Goal: Task Accomplishment & Management: Manage account settings

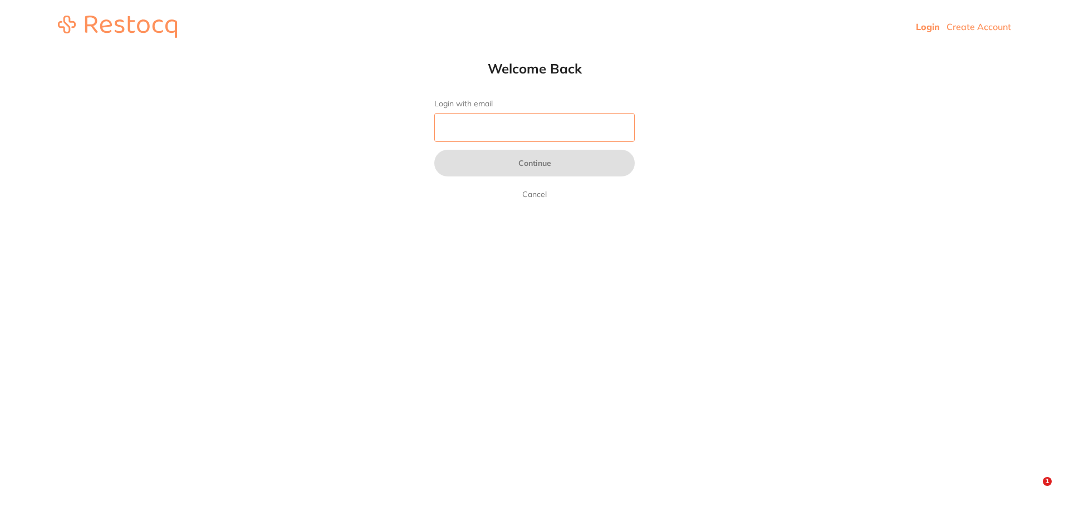
click at [517, 126] on input "Login with email" at bounding box center [534, 127] width 200 height 29
type input "[EMAIL_ADDRESS][DOMAIN_NAME]"
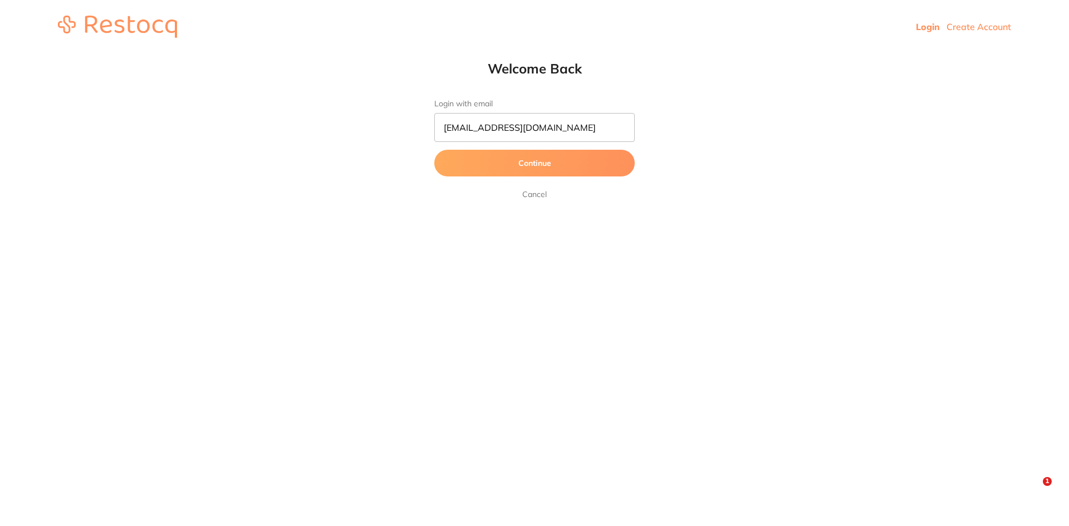
click at [540, 165] on button "Continue" at bounding box center [534, 163] width 200 height 27
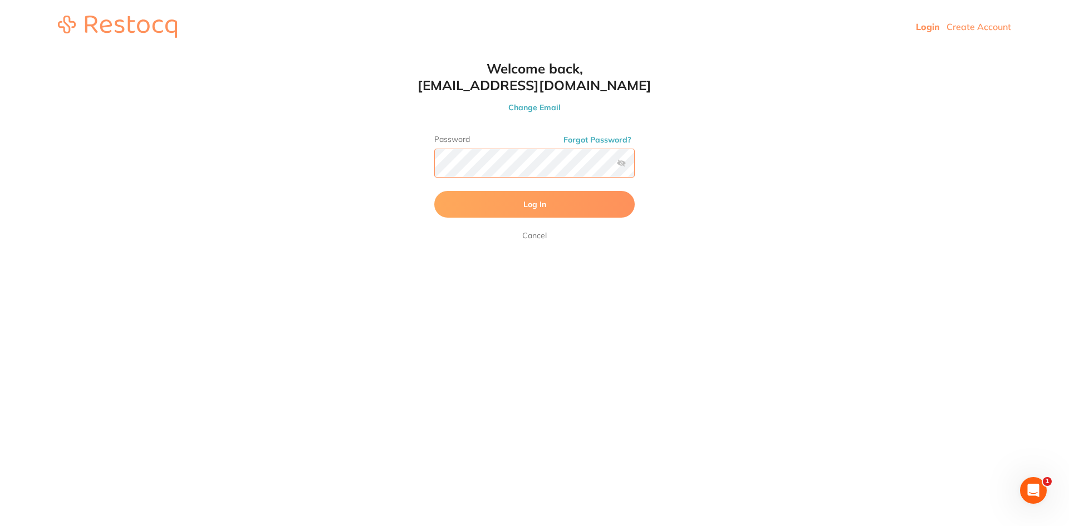
click at [434, 191] on button "Log In" at bounding box center [534, 204] width 200 height 27
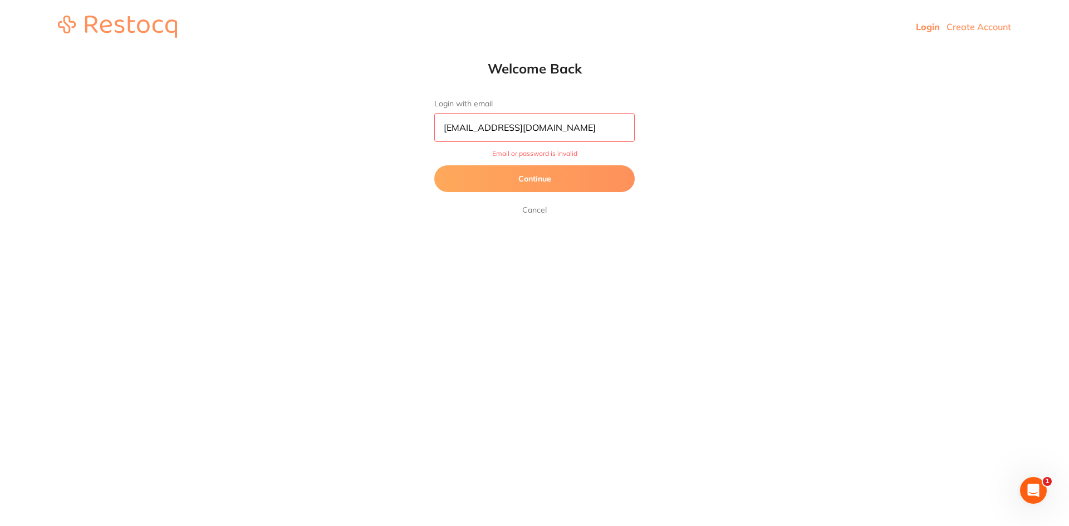
click at [486, 175] on button "Continue" at bounding box center [534, 178] width 200 height 27
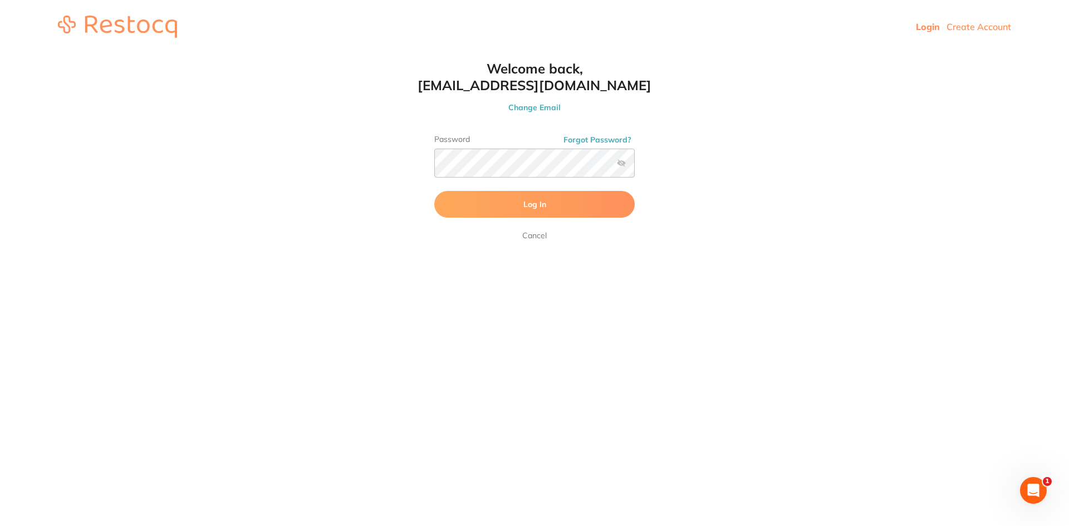
click at [619, 166] on label at bounding box center [621, 163] width 9 height 9
click at [635, 167] on input "checkbox" at bounding box center [635, 167] width 0 height 0
click at [559, 200] on button "Log In" at bounding box center [534, 204] width 200 height 27
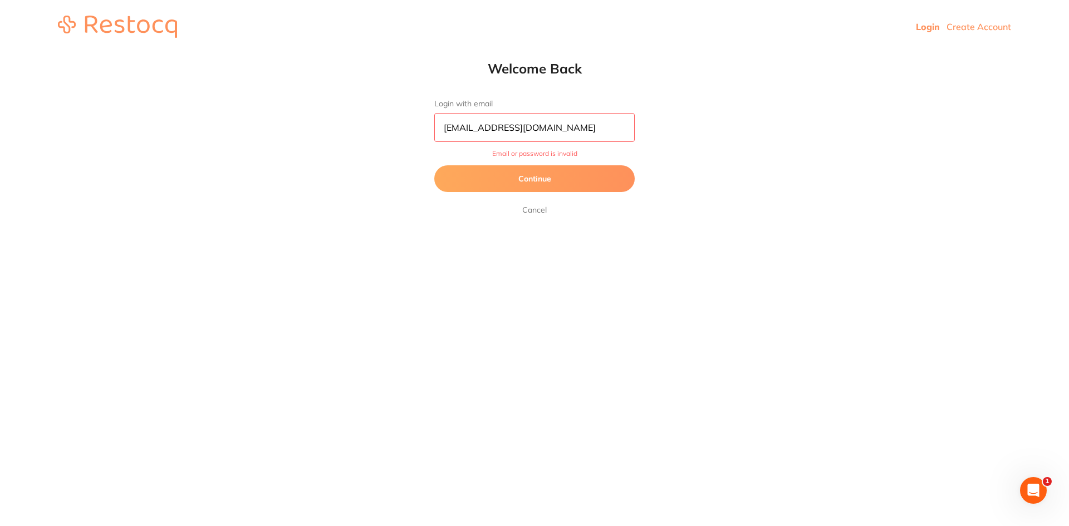
click at [599, 127] on input "[EMAIL_ADDRESS][DOMAIN_NAME]" at bounding box center [534, 127] width 200 height 29
click at [569, 183] on button "Continue" at bounding box center [534, 178] width 200 height 27
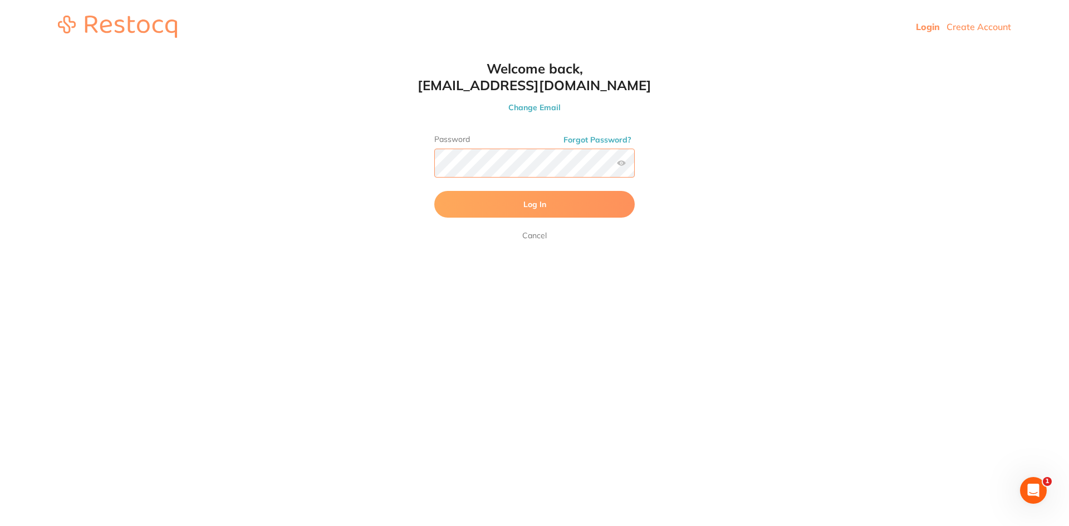
click at [409, 53] on html "Login Create Account Welcome Back Login with email seomarketingpas@gmail.com Co…" at bounding box center [534, 26] width 1069 height 53
click at [505, 208] on button "Log In" at bounding box center [534, 204] width 200 height 27
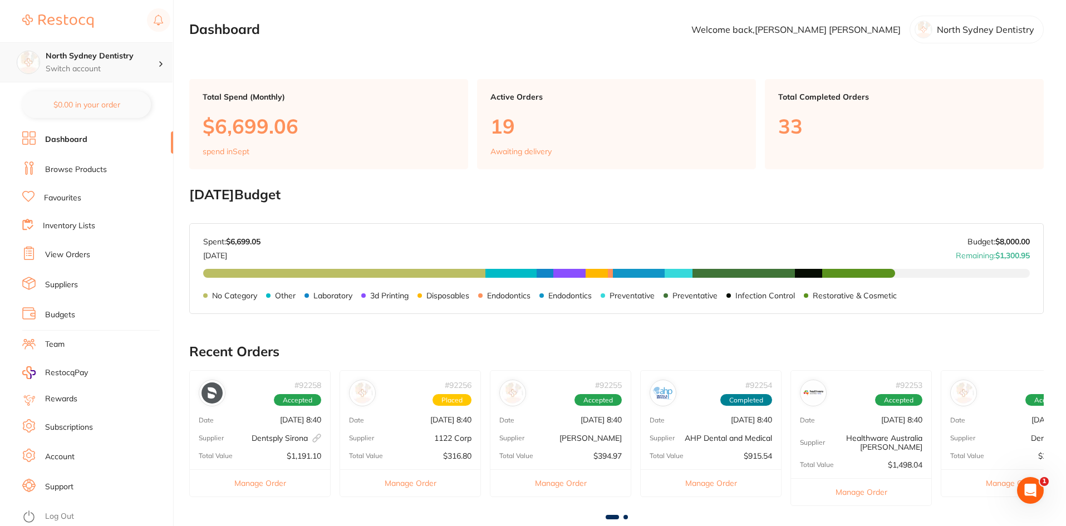
click at [138, 58] on h4 "North Sydney Dentistry" at bounding box center [102, 56] width 112 height 11
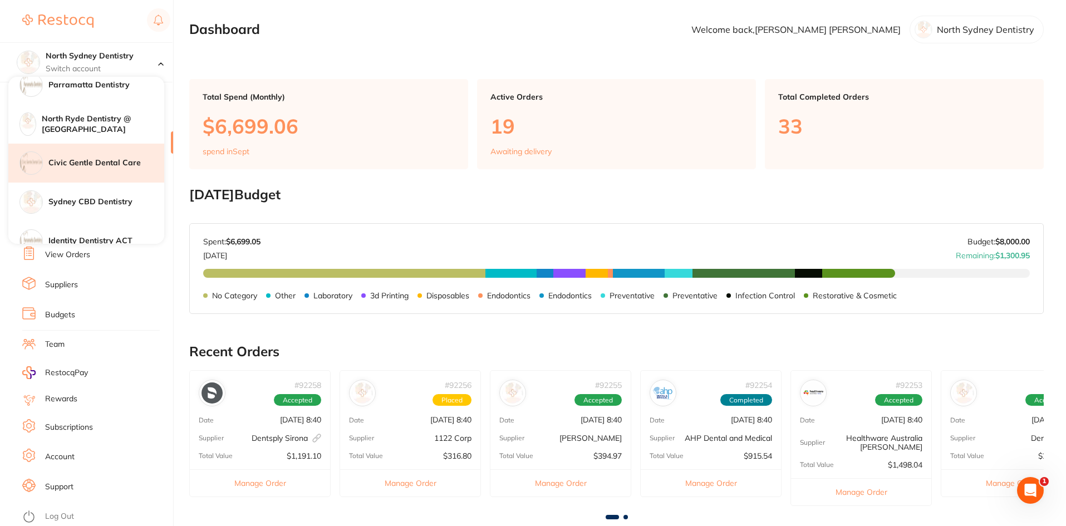
click at [96, 169] on div "Civic Gentle Dental Care" at bounding box center [86, 163] width 156 height 39
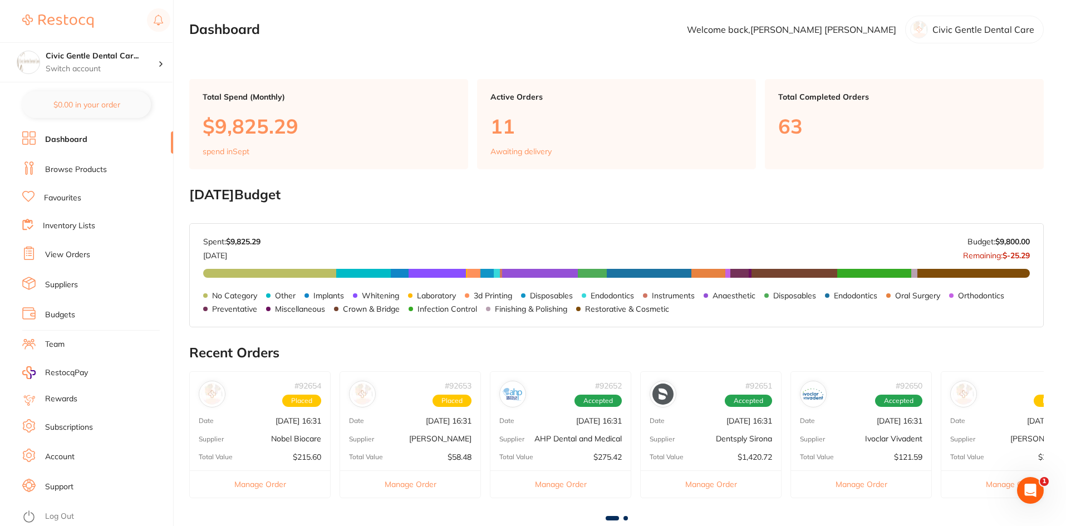
click at [66, 260] on link "View Orders" at bounding box center [67, 254] width 45 height 11
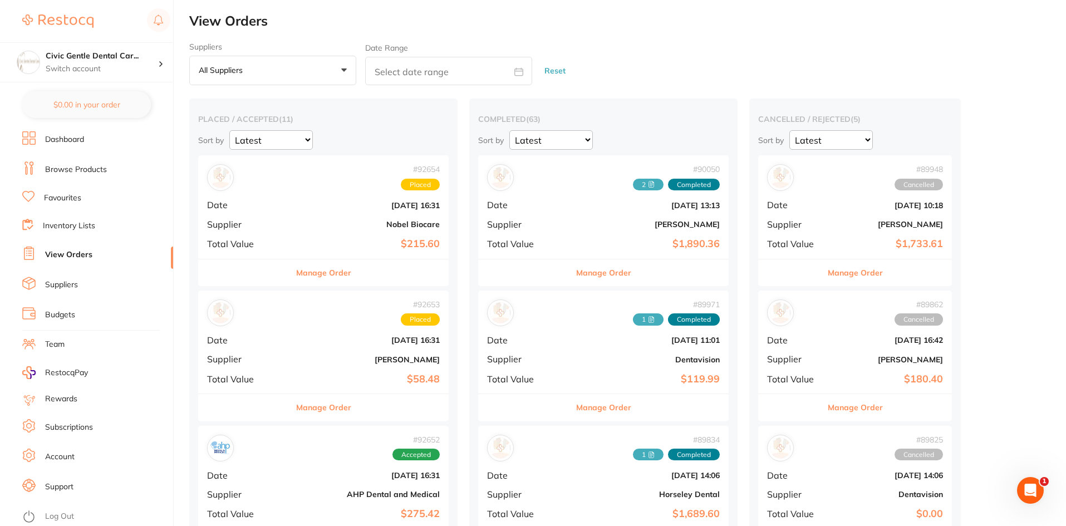
click at [393, 71] on input "text" at bounding box center [448, 71] width 167 height 28
select select "8"
select select "2025"
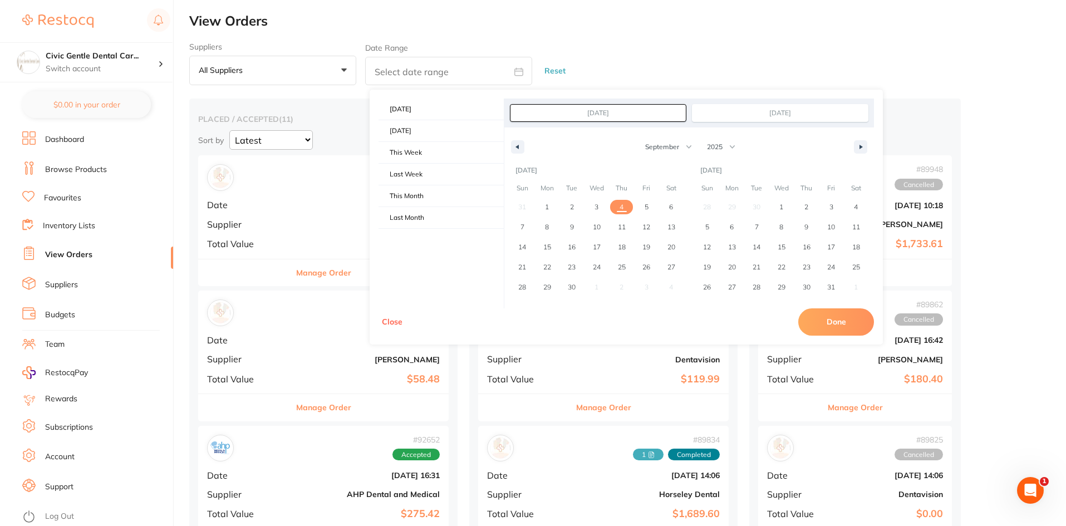
click at [618, 112] on input "[DATE]" at bounding box center [598, 113] width 175 height 17
click at [673, 147] on select "January February March April May June July August September October November De…" at bounding box center [668, 147] width 56 height 19
select select "4"
click at [640, 138] on select "January February March April May June July August September October November De…" at bounding box center [668, 147] width 56 height 19
click at [673, 285] on span "31" at bounding box center [672, 287] width 8 height 20
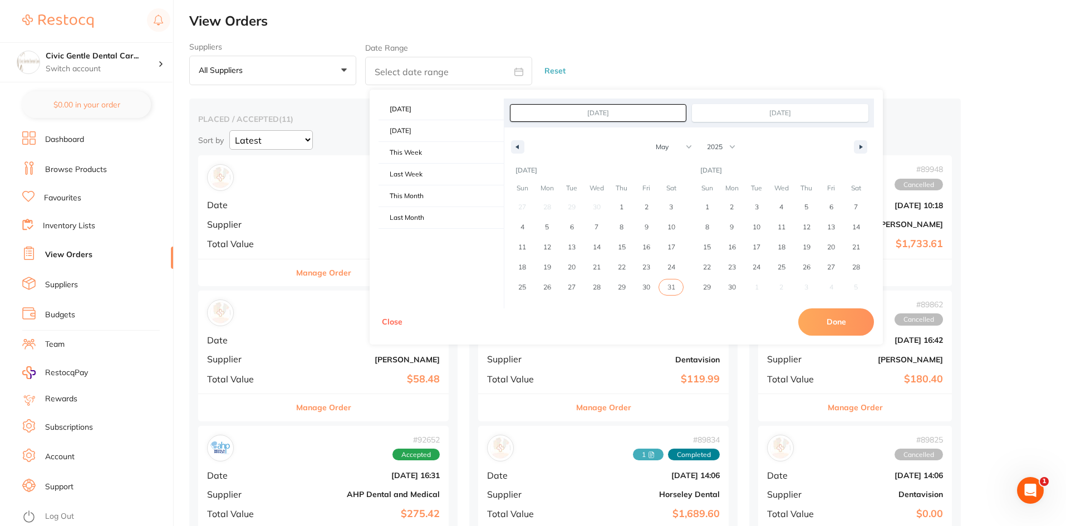
type input "[DATE]"
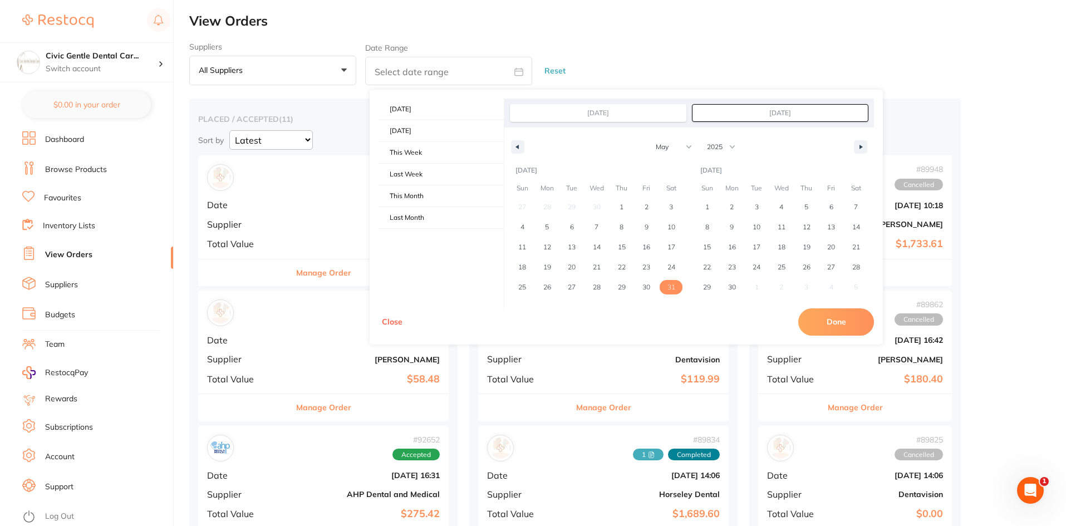
click at [838, 324] on button "Done" at bounding box center [837, 322] width 76 height 27
type input "[DATE] to [DATE]"
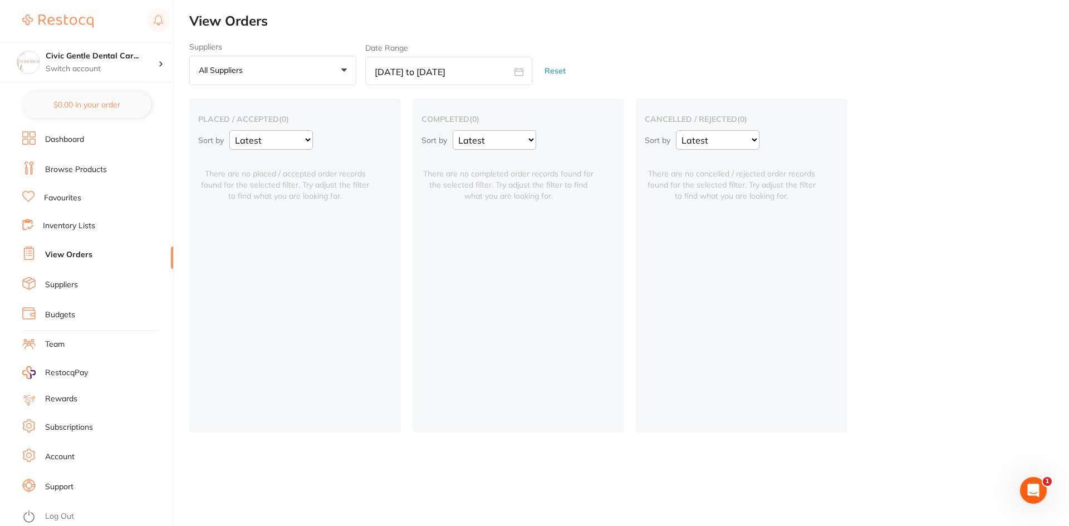
click at [472, 76] on input "[DATE] to [DATE]" at bounding box center [448, 71] width 167 height 28
select select "4"
select select "2025"
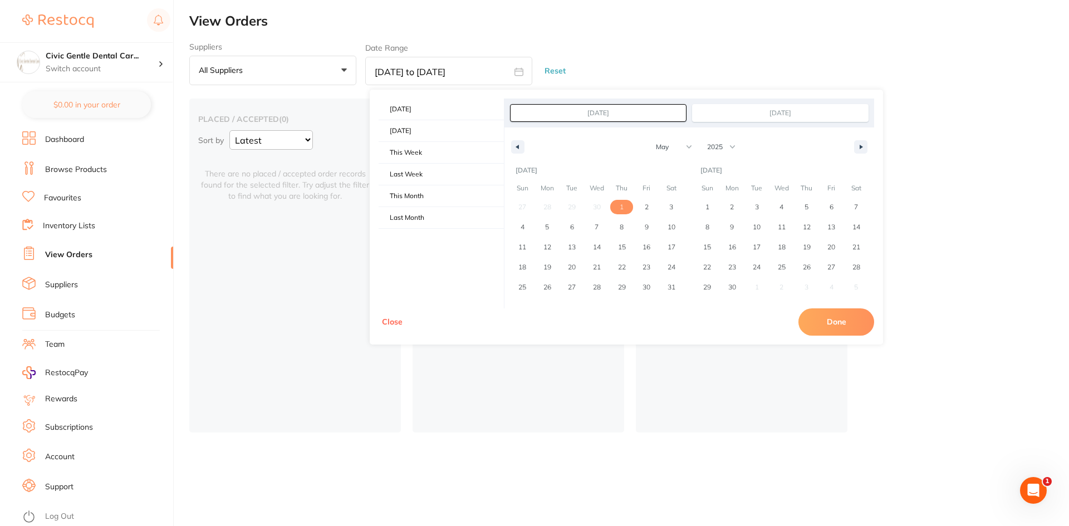
click at [620, 208] on span "1" at bounding box center [622, 207] width 4 height 20
type input "[DATE]"
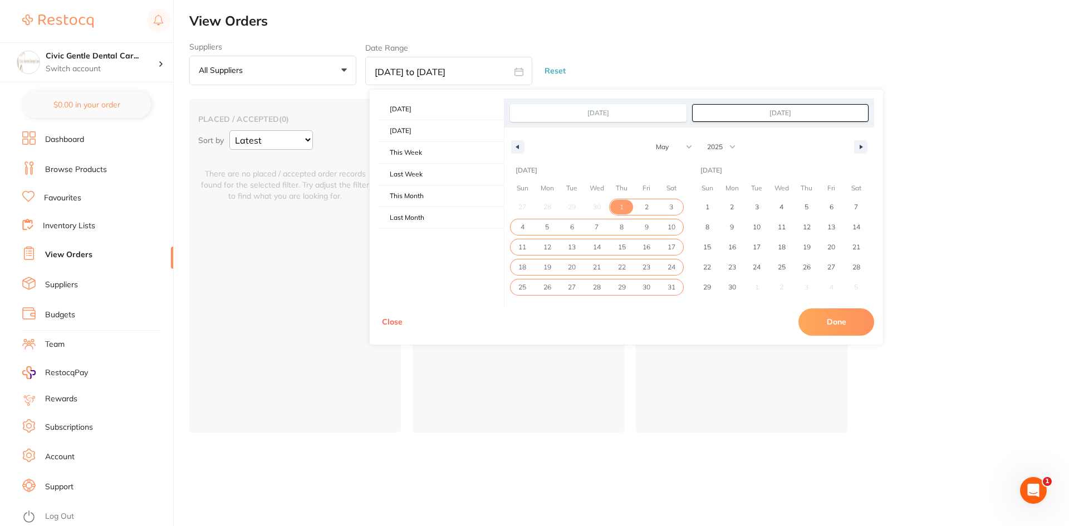
click at [678, 287] on span "31" at bounding box center [671, 287] width 25 height 14
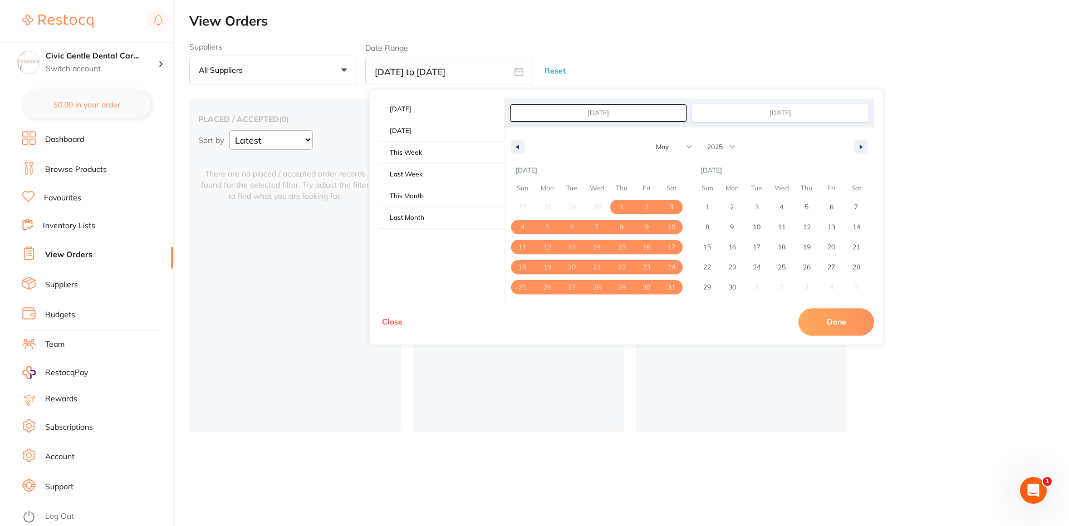
type input "[DATE]"
click at [829, 329] on button "Done" at bounding box center [837, 322] width 76 height 27
type input "[DATE] to [DATE]"
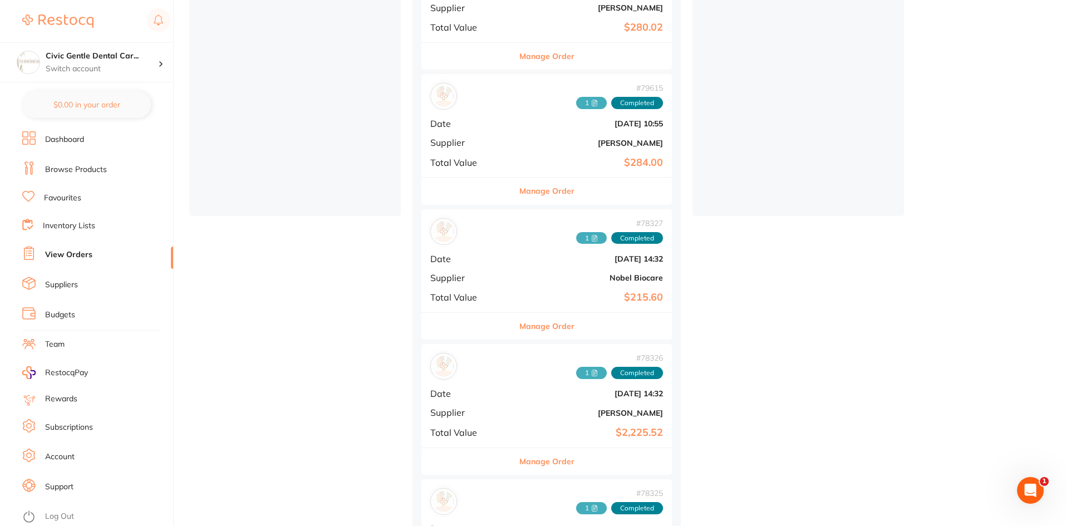
scroll to position [223, 0]
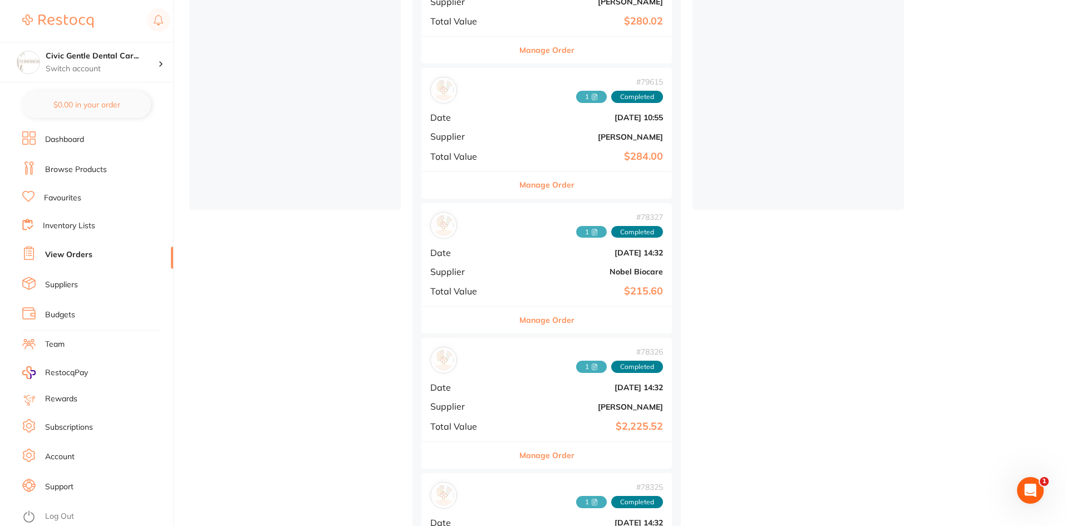
click at [576, 236] on span "1" at bounding box center [591, 232] width 31 height 12
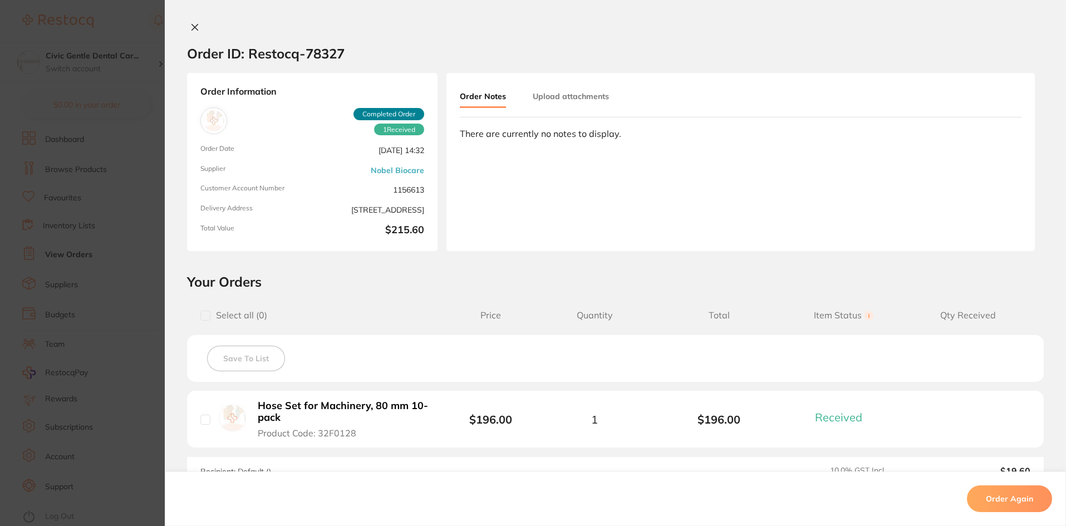
click at [580, 89] on button "Upload attachments" at bounding box center [571, 96] width 76 height 20
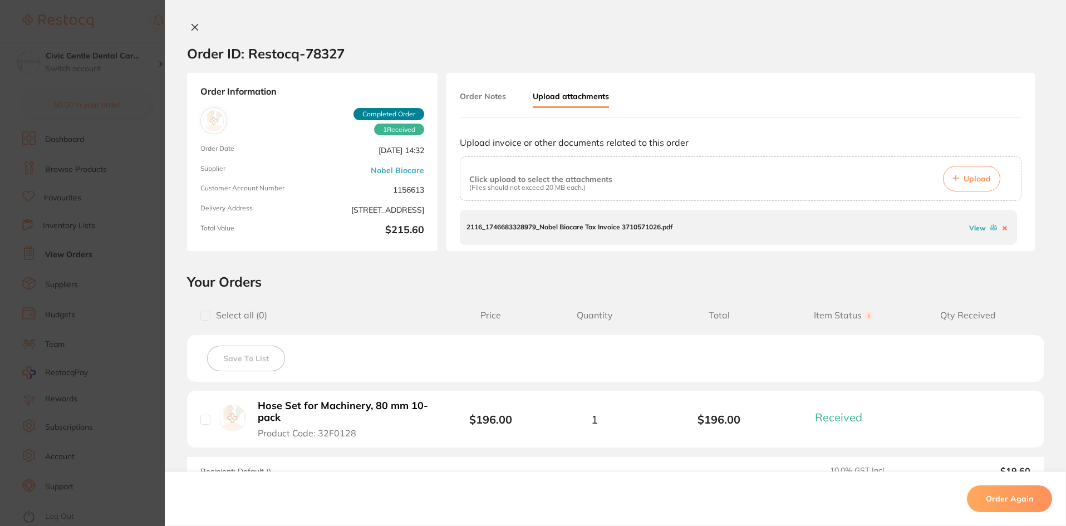
click at [973, 229] on link "View" at bounding box center [978, 228] width 17 height 8
click at [131, 325] on section "Order ID: Restocq- 78327 Order Information 1 Received Completed Order Order Dat…" at bounding box center [533, 263] width 1066 height 526
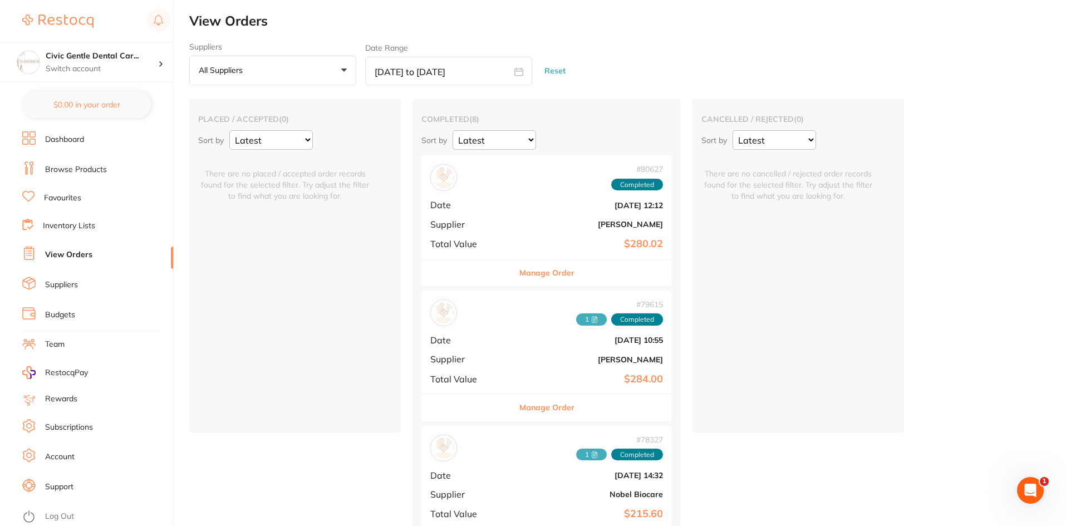
click at [466, 78] on input "[DATE] to [DATE]" at bounding box center [448, 71] width 167 height 28
select select "4"
select select "2025"
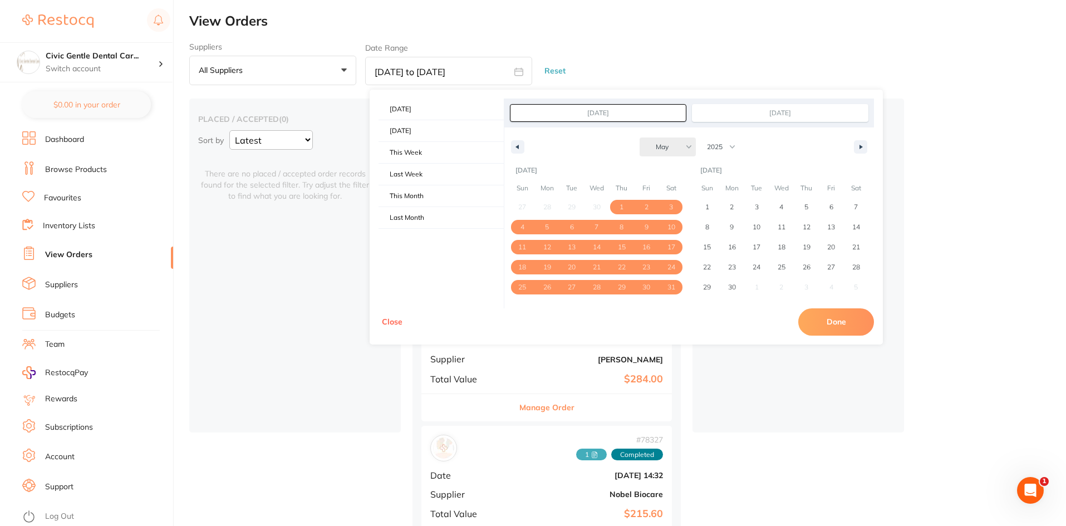
click at [669, 145] on select "January February March April May June July August September October November De…" at bounding box center [668, 147] width 56 height 19
select select "6"
click at [640, 138] on select "January February March April May June July August September October November De…" at bounding box center [668, 147] width 56 height 19
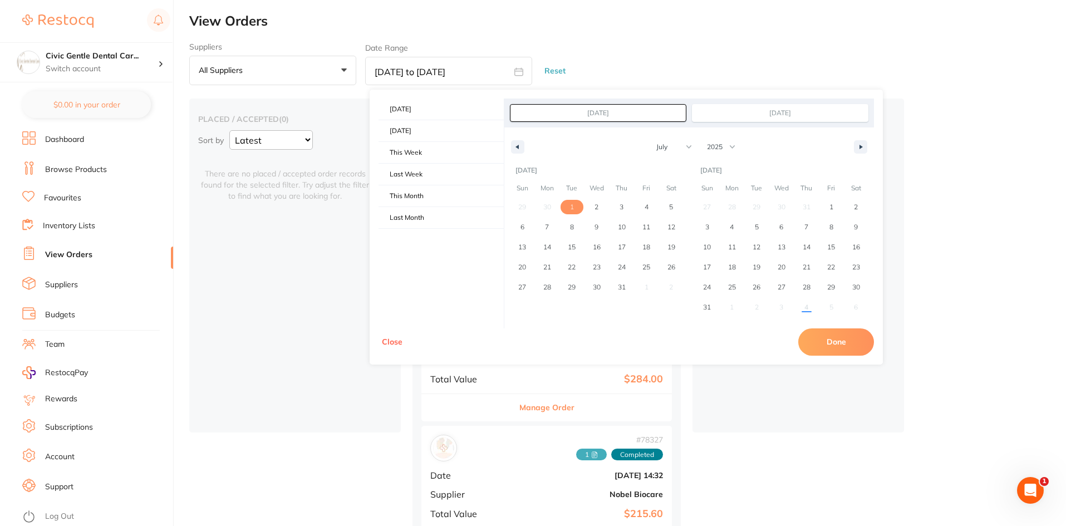
click at [572, 204] on span "1" at bounding box center [572, 207] width 4 height 20
type input "[DATE]"
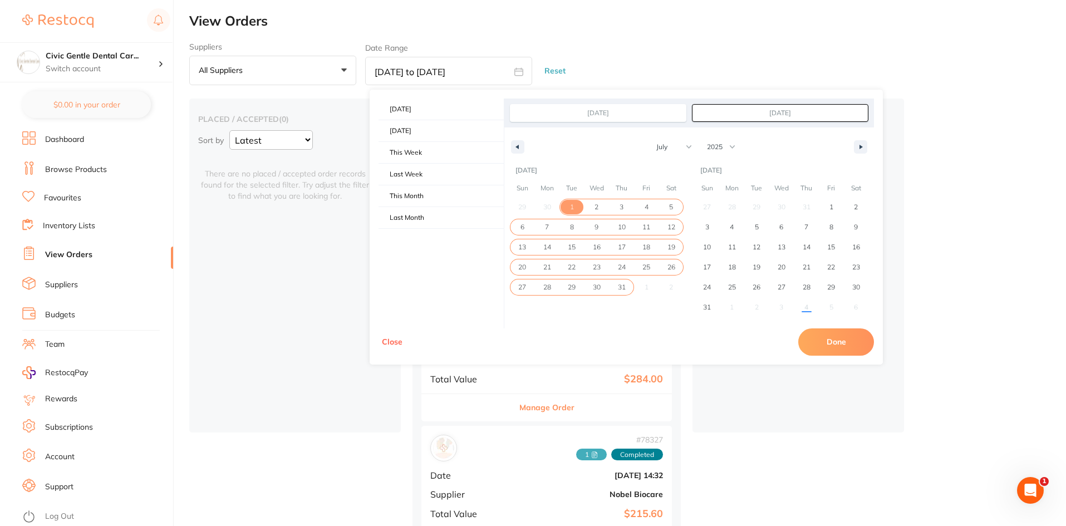
click at [620, 289] on span "31" at bounding box center [622, 287] width 8 height 20
type input "[DATE]"
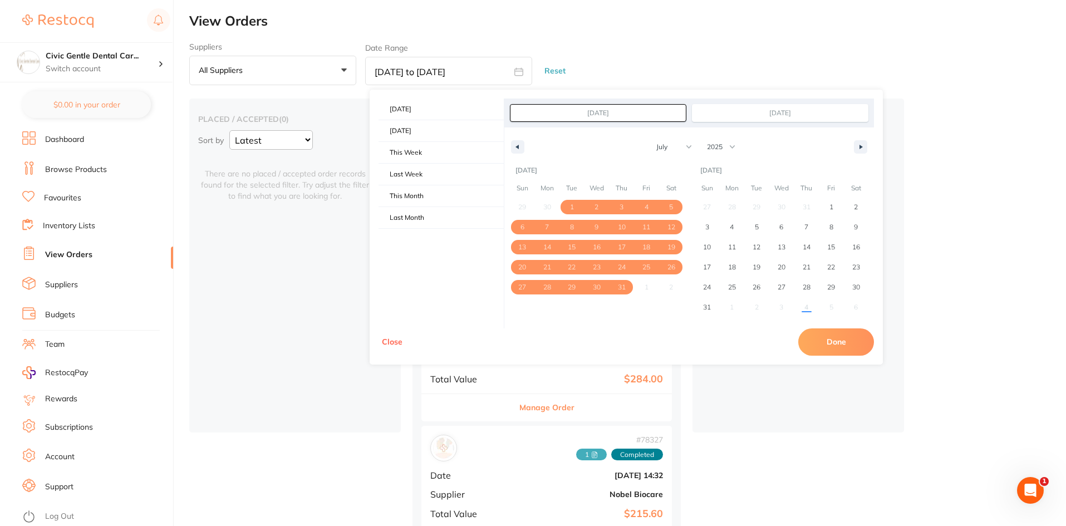
click at [824, 336] on button "Done" at bounding box center [837, 342] width 76 height 27
type input "[DATE] to [DATE]"
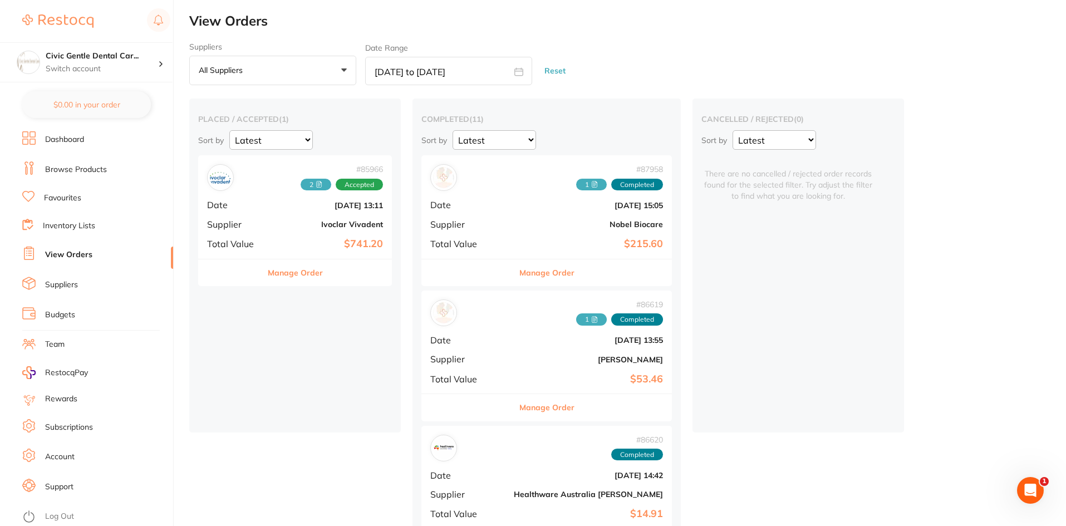
click at [596, 183] on icon at bounding box center [597, 183] width 2 height 2
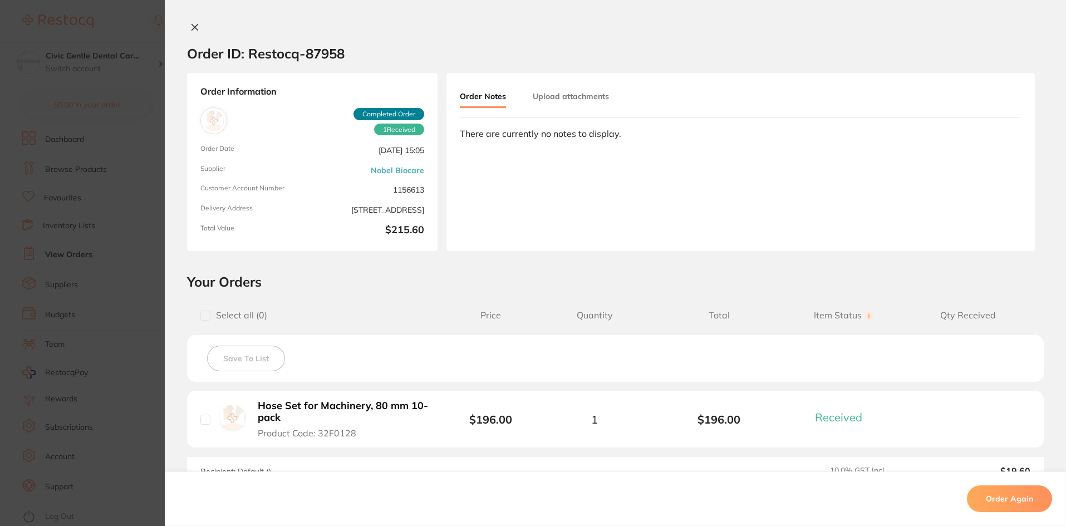
click at [589, 92] on button "Upload attachments" at bounding box center [571, 96] width 76 height 20
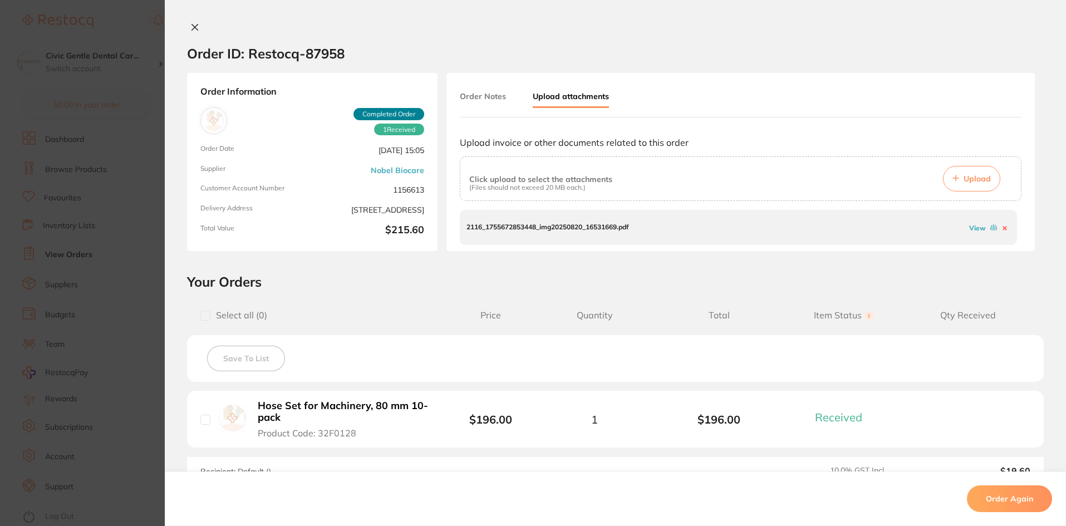
click at [970, 229] on link "View" at bounding box center [978, 228] width 17 height 8
